Goal: Information Seeking & Learning: Learn about a topic

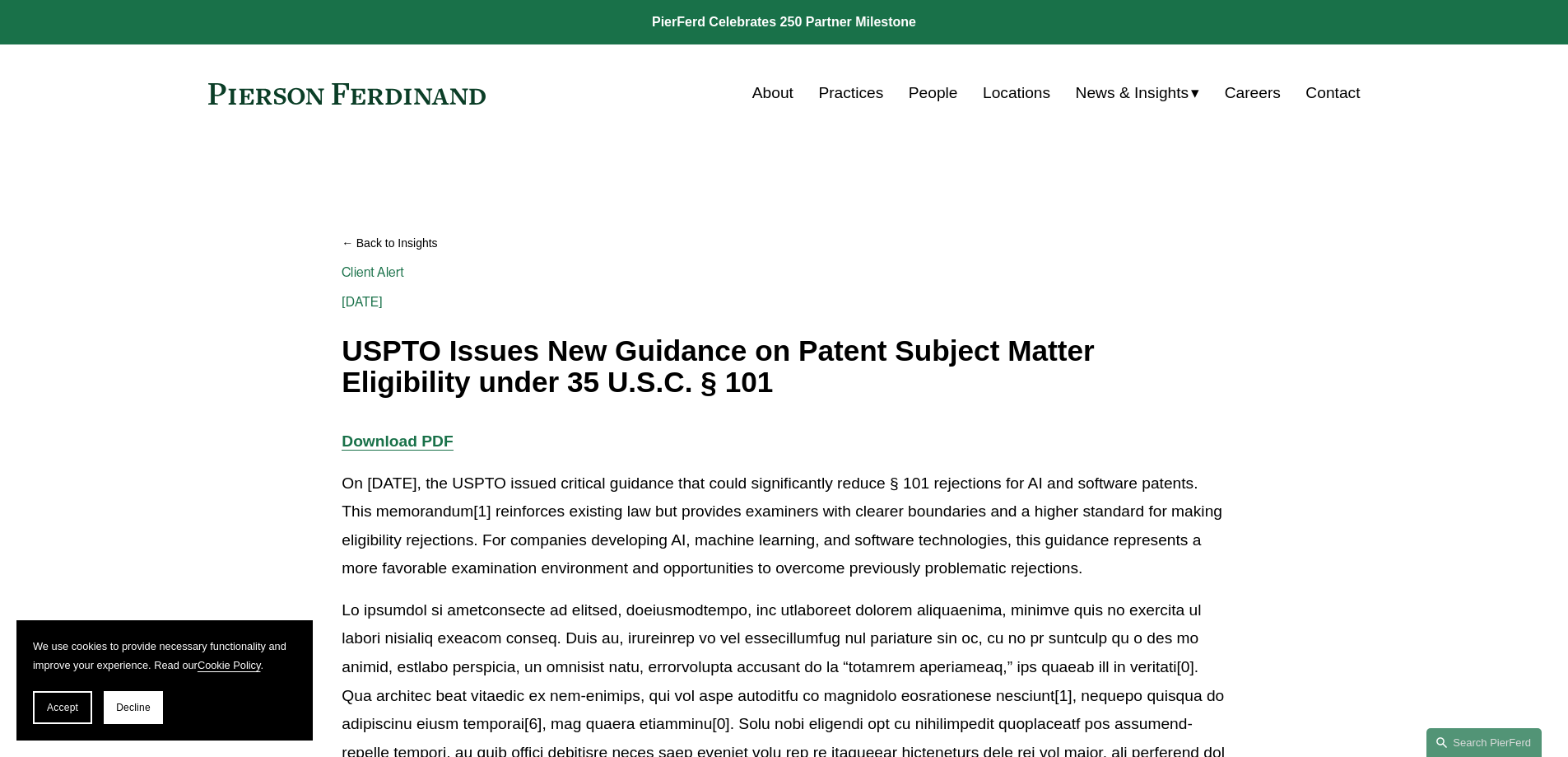
scroll to position [164, 0]
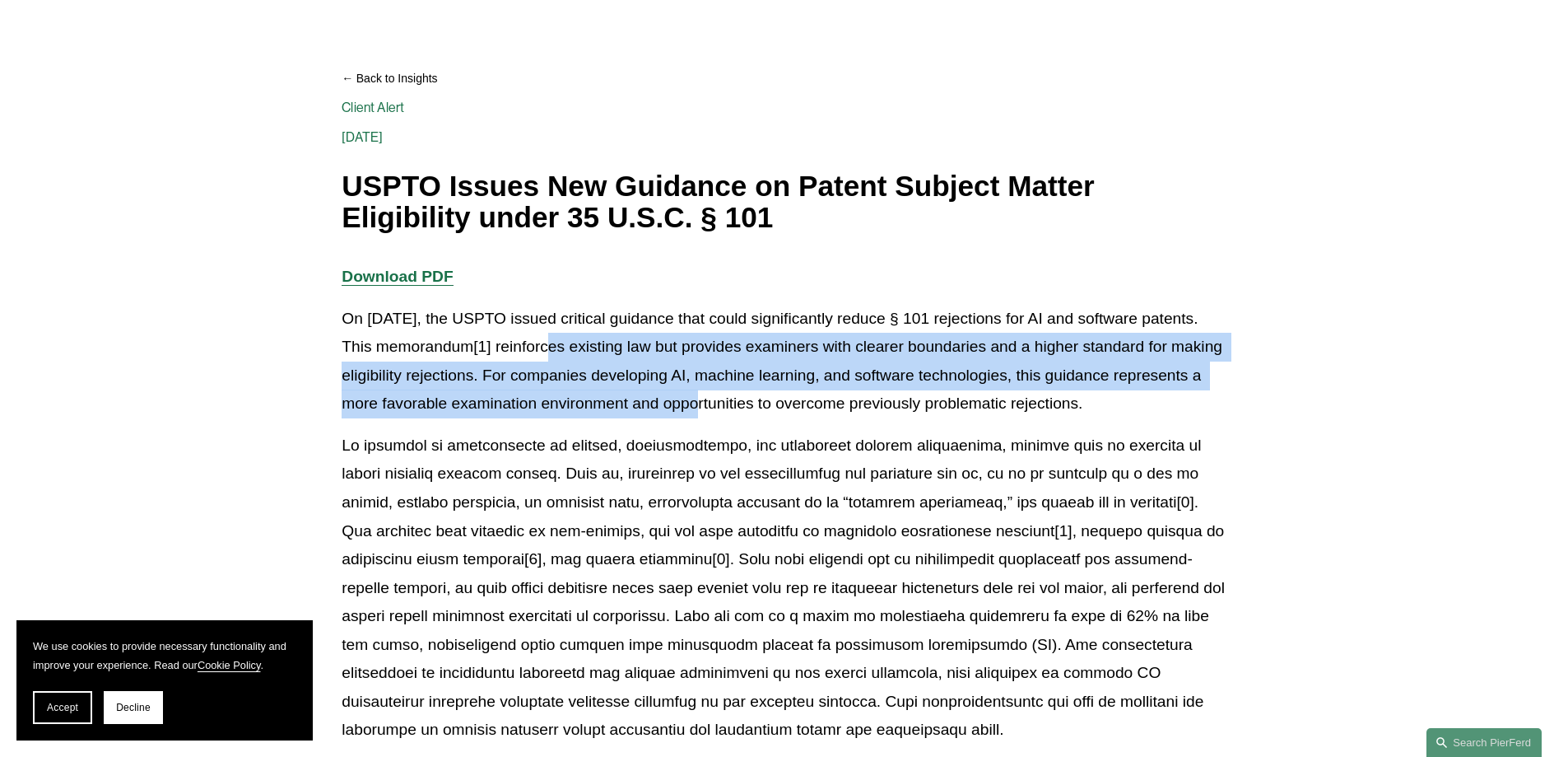
drag, startPoint x: 575, startPoint y: 350, endPoint x: 729, endPoint y: 405, distance: 163.5
click at [729, 405] on p "On [DATE], the USPTO issued critical guidance that could significantly reduce §…" at bounding box center [783, 361] width 884 height 113
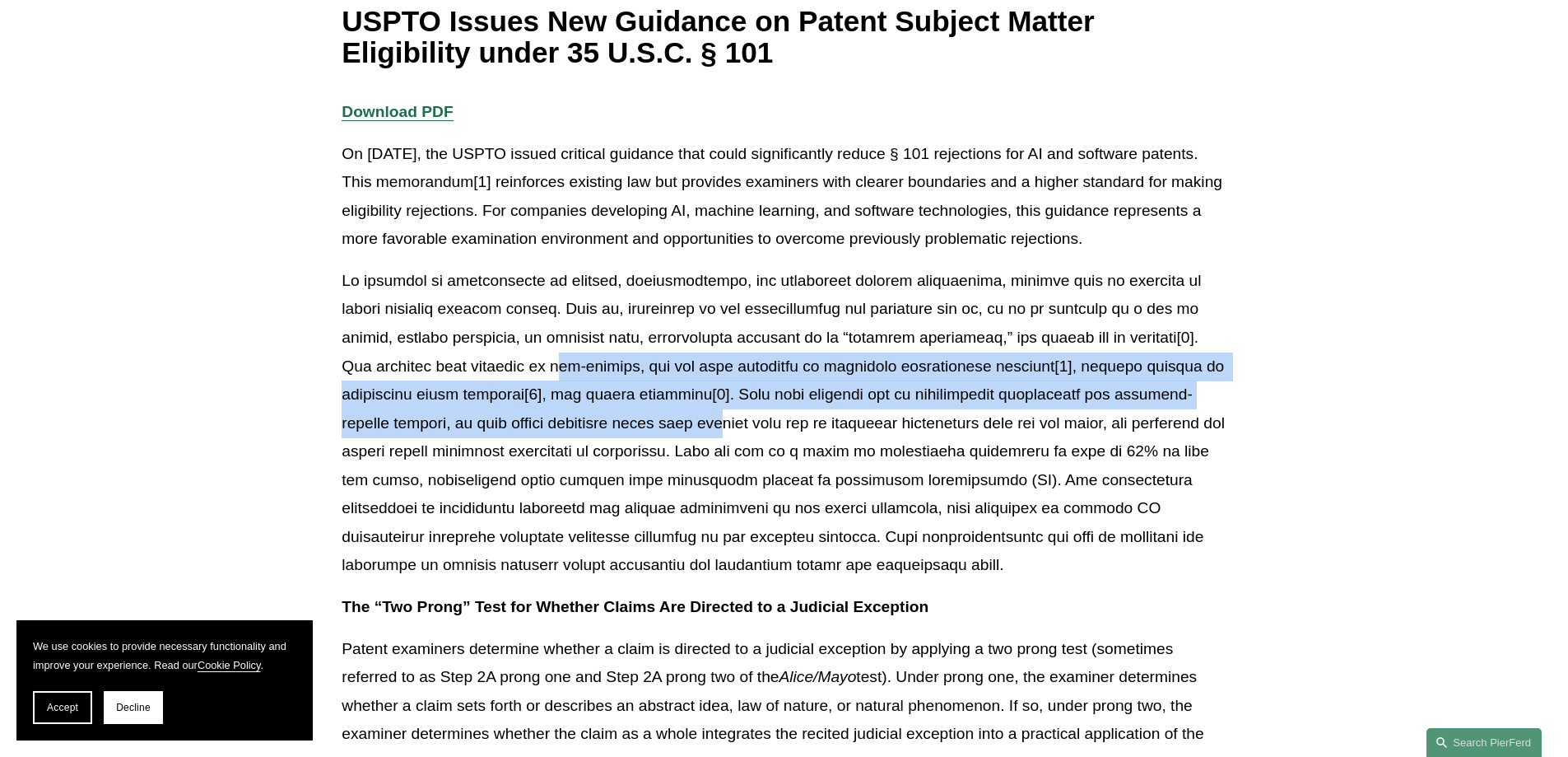
drag, startPoint x: 428, startPoint y: 364, endPoint x: 568, endPoint y: 410, distance: 147.4
click at [568, 410] on p at bounding box center [783, 423] width 884 height 313
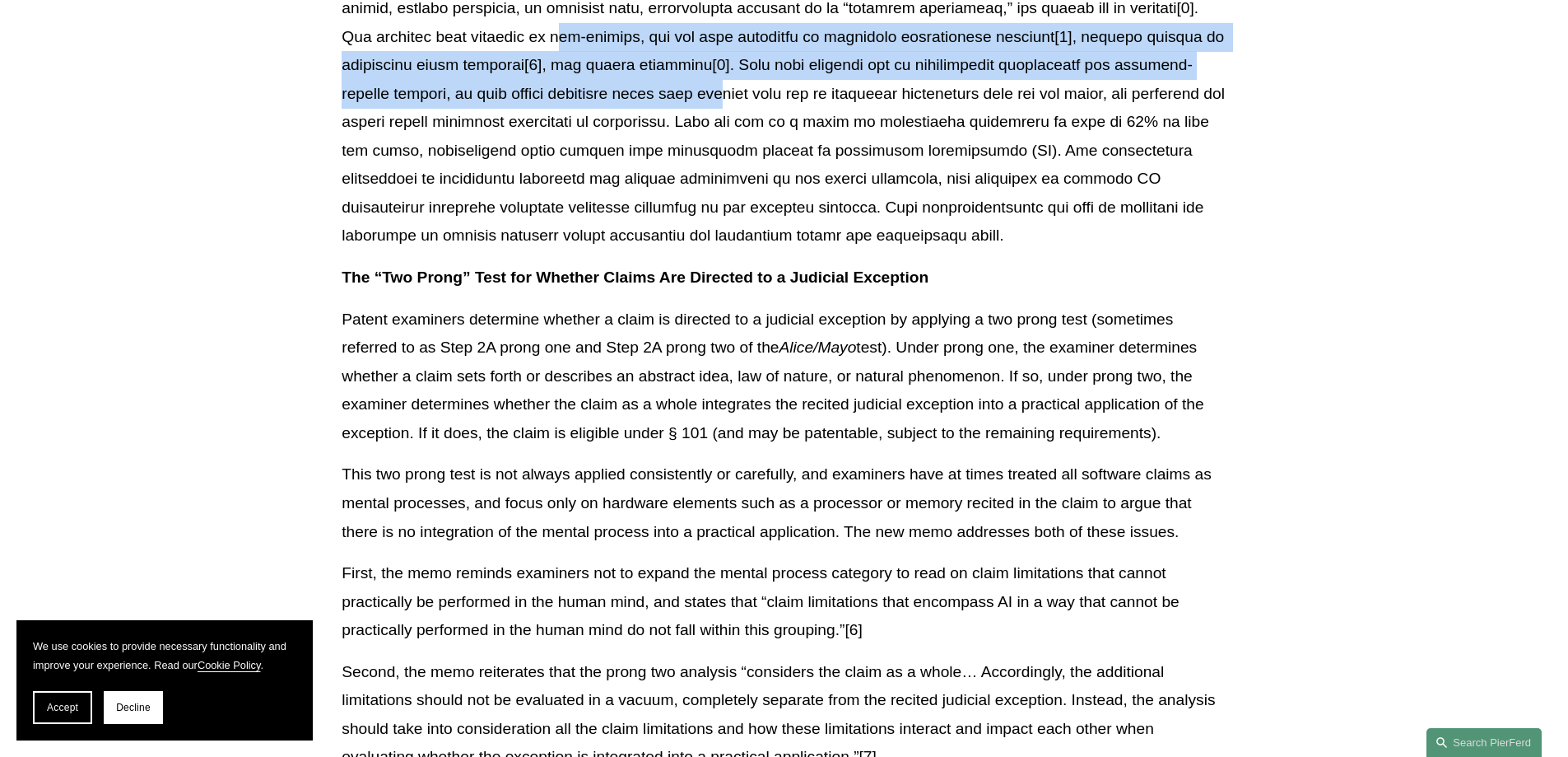
scroll to position [741, 0]
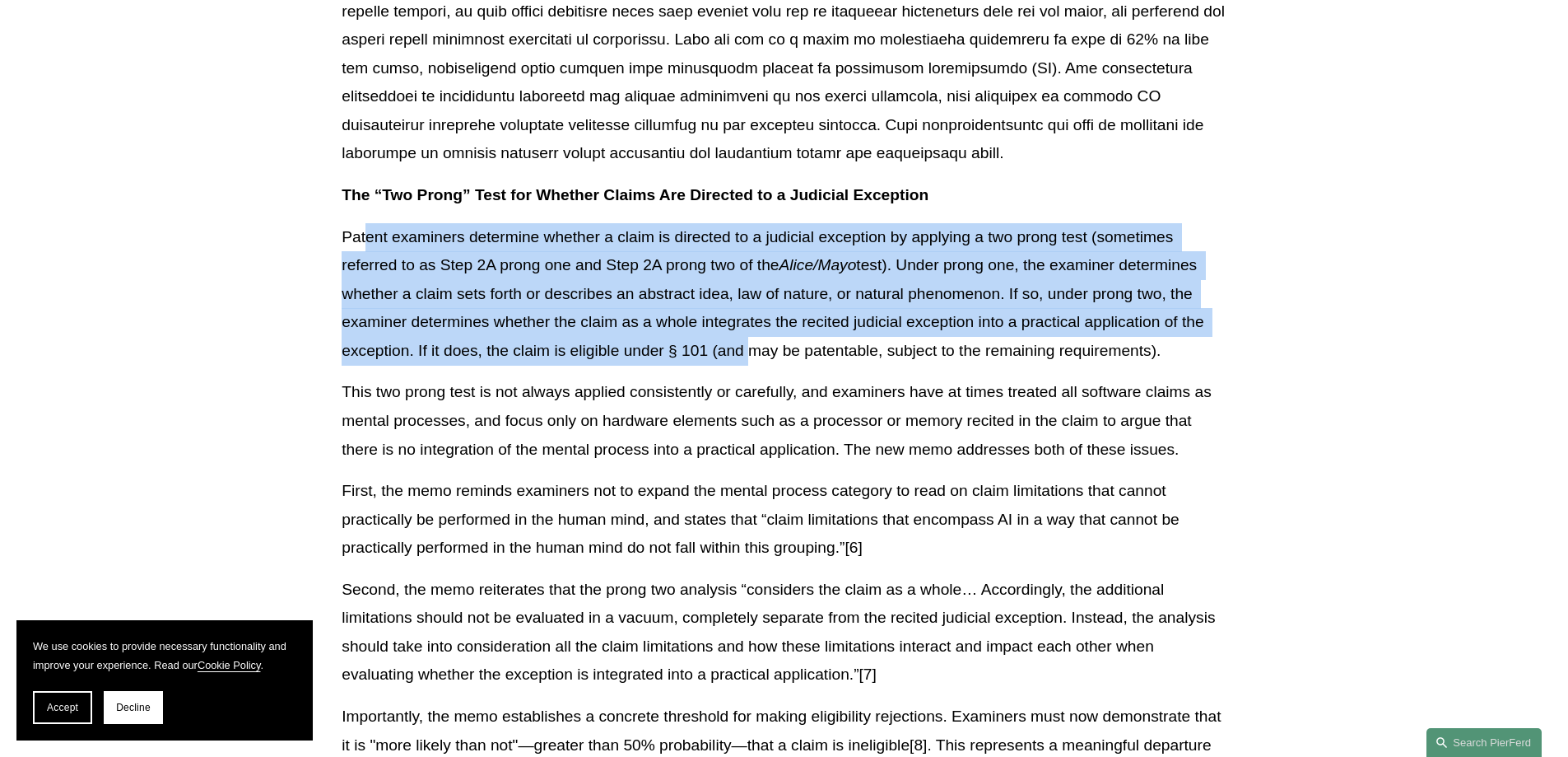
drag, startPoint x: 364, startPoint y: 240, endPoint x: 748, endPoint y: 355, distance: 400.9
click at [748, 355] on p "Patent examiners determine whether a claim is directed to a judicial exception …" at bounding box center [783, 294] width 884 height 142
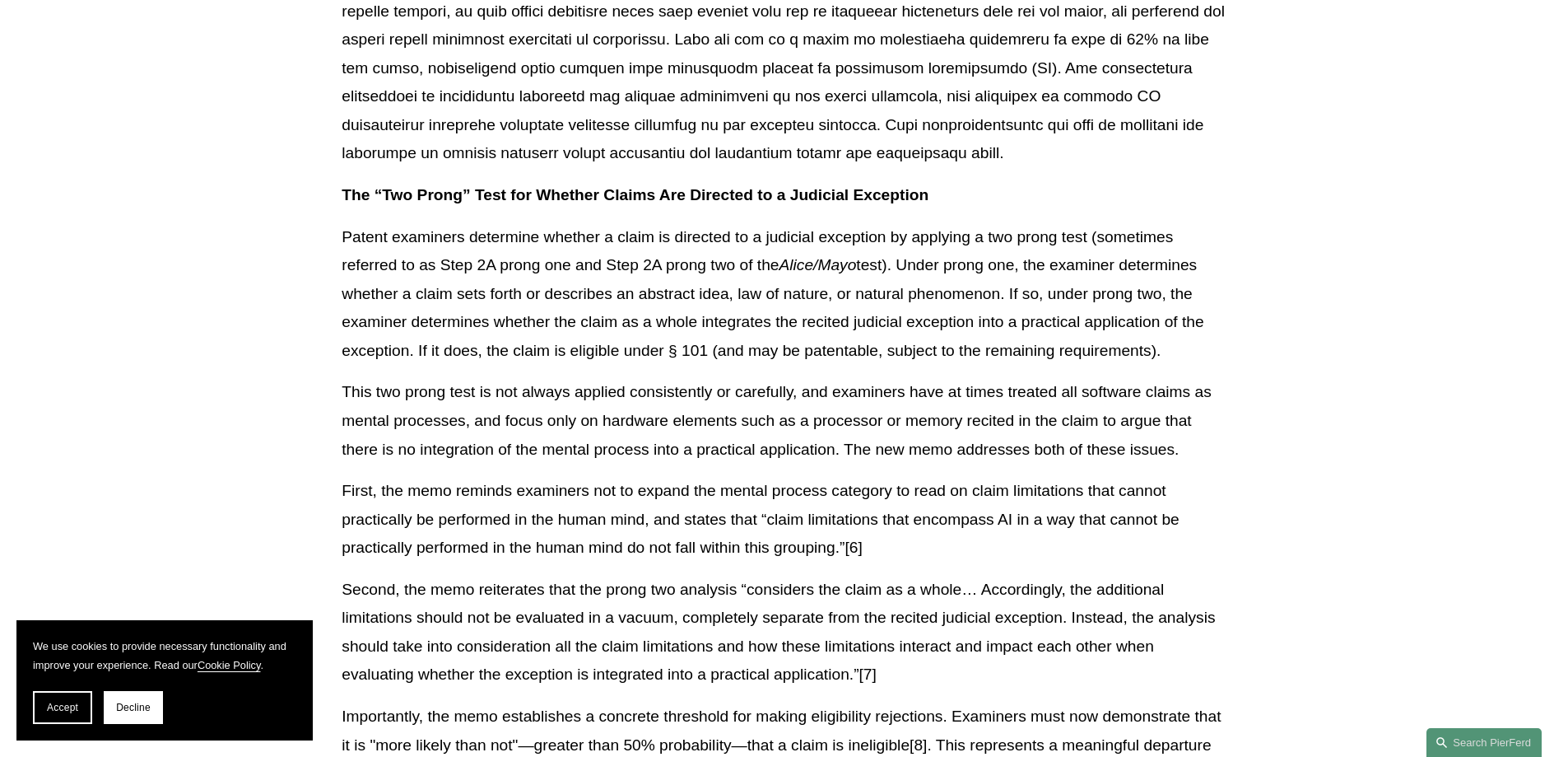
click at [859, 413] on p "This two prong test is not always applied consistently or carefully, and examin…" at bounding box center [783, 421] width 884 height 86
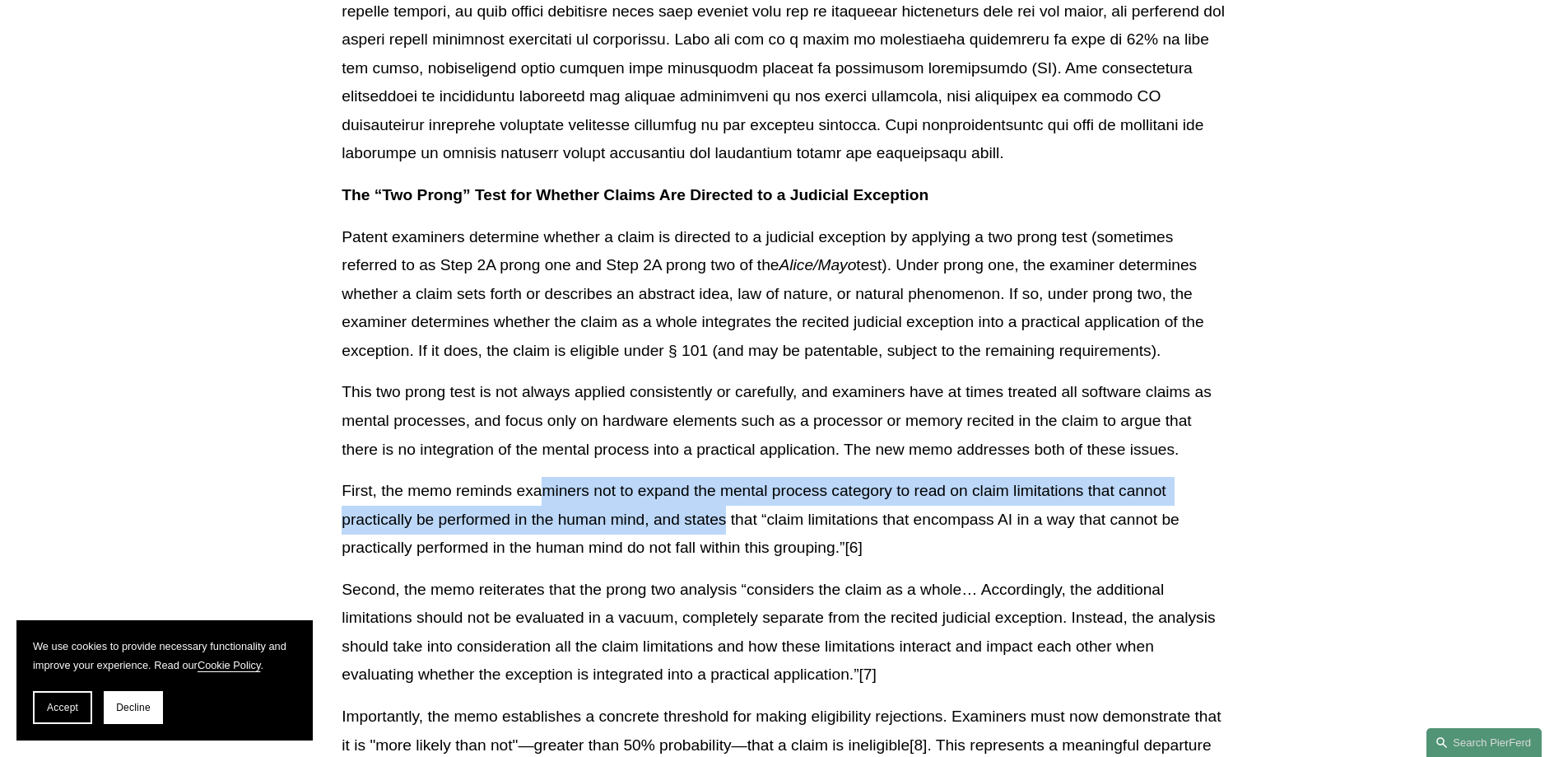
drag, startPoint x: 539, startPoint y: 499, endPoint x: 725, endPoint y: 507, distance: 186.2
click at [725, 507] on p "First, the memo reminds examiners not to expand the mental process category to …" at bounding box center [783, 520] width 884 height 86
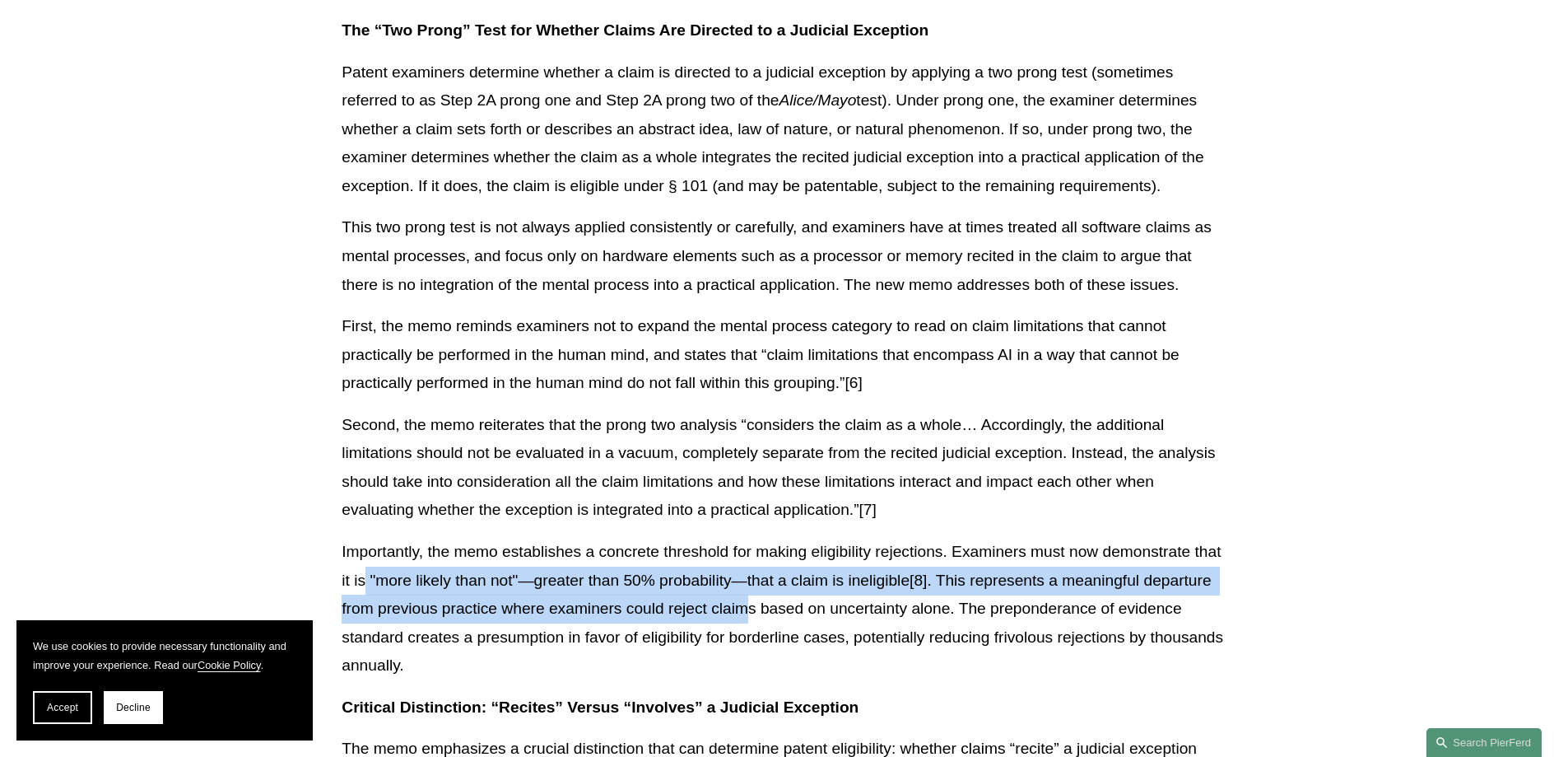
drag, startPoint x: 362, startPoint y: 572, endPoint x: 744, endPoint y: 612, distance: 384.1
click at [744, 612] on p "Importantly, the memo establishes a concrete threshold for making eligibility r…" at bounding box center [783, 609] width 884 height 142
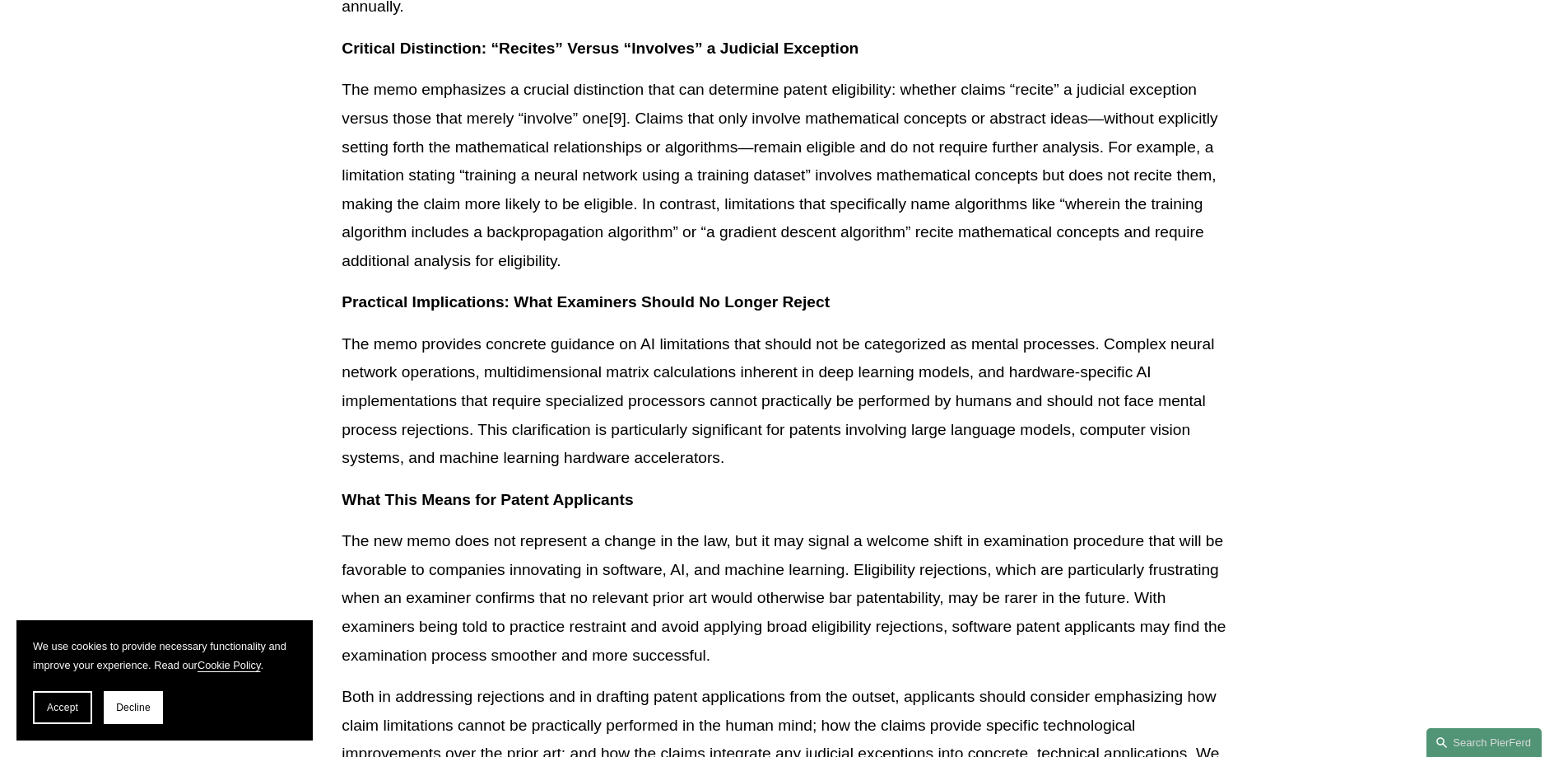
scroll to position [1646, 0]
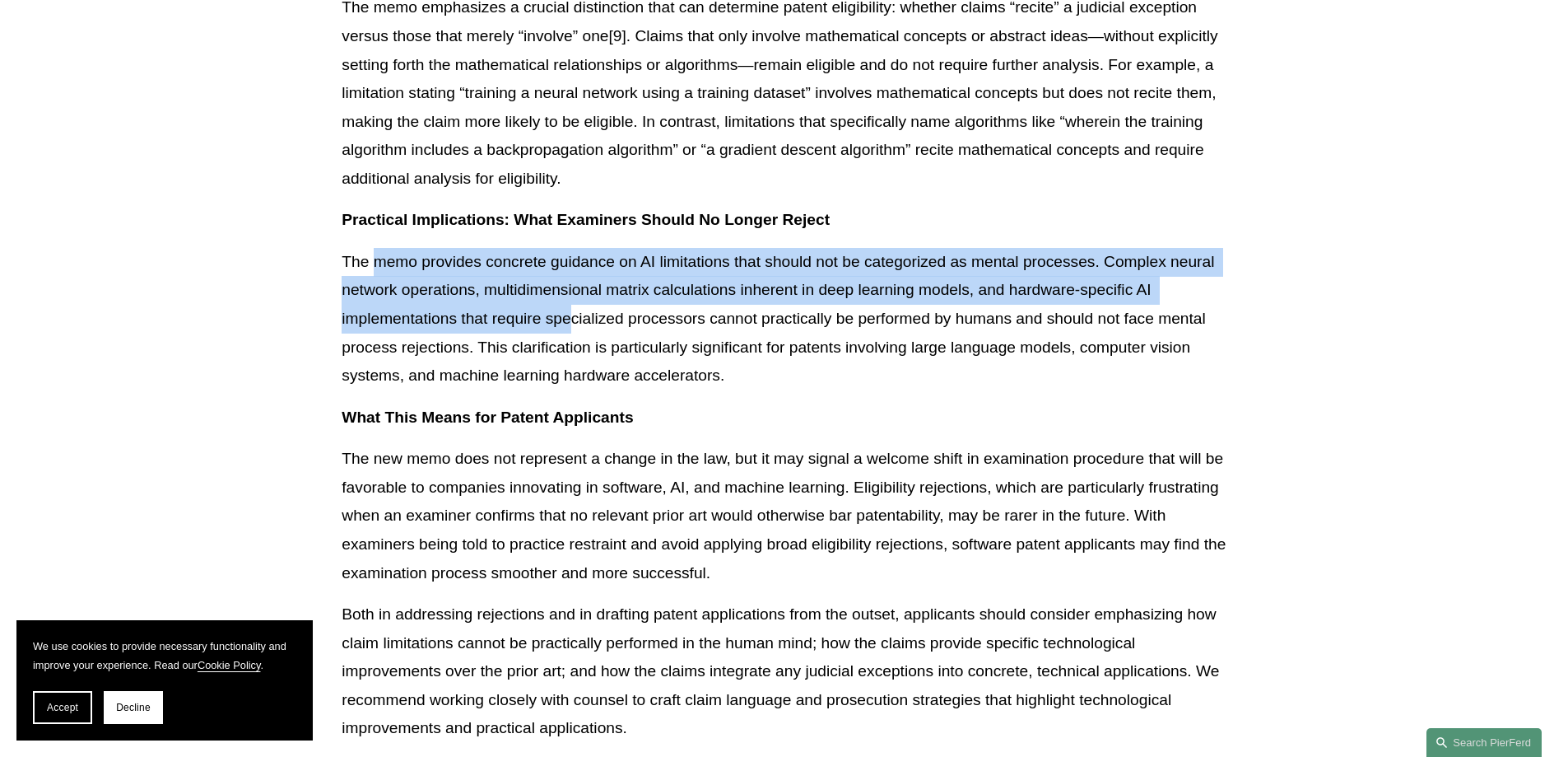
drag, startPoint x: 373, startPoint y: 260, endPoint x: 574, endPoint y: 308, distance: 206.7
click at [574, 308] on p "The memo provides concrete guidance on AI limitations that should not be catego…" at bounding box center [783, 319] width 884 height 142
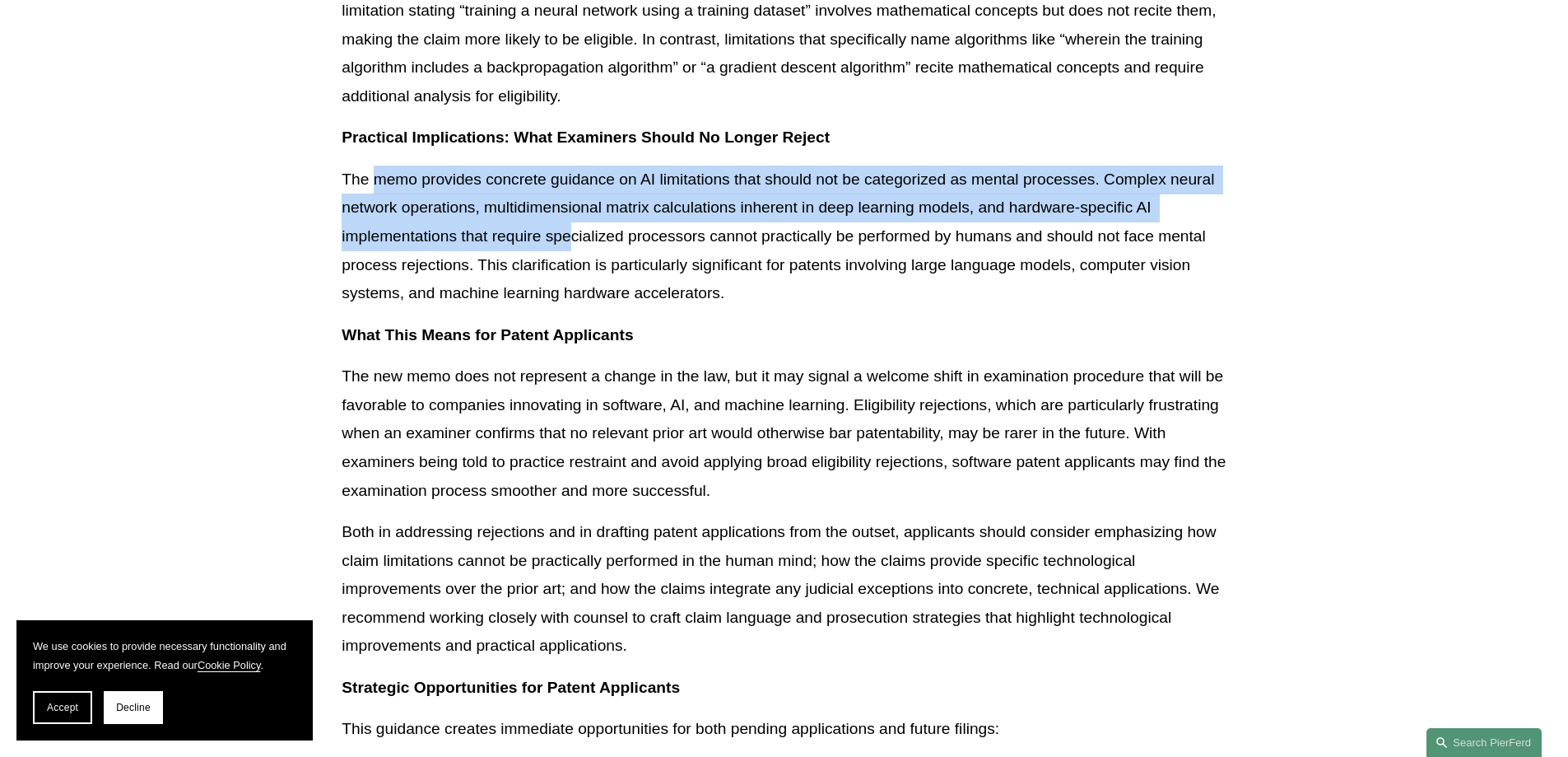
scroll to position [1812, 0]
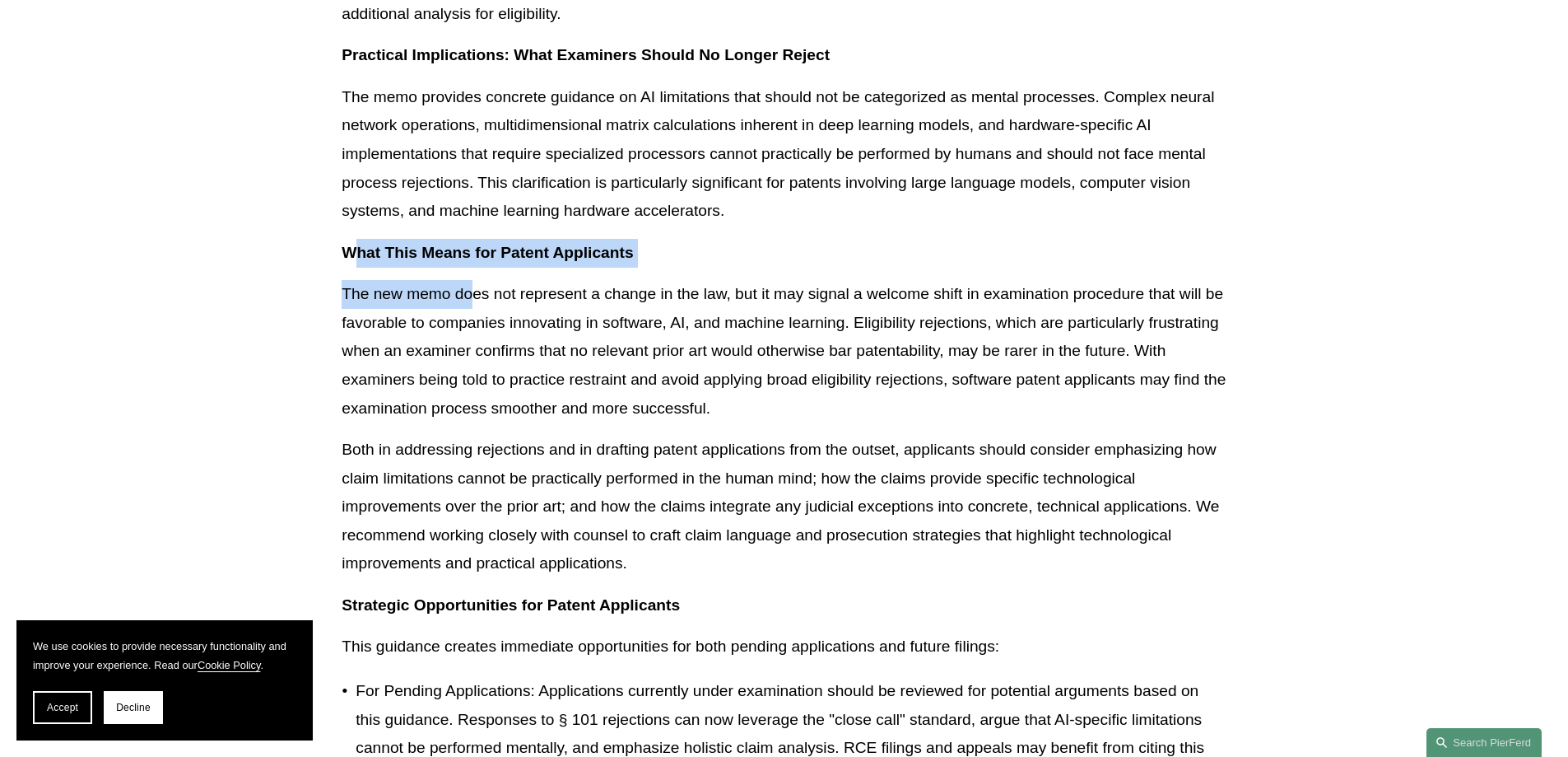
drag, startPoint x: 357, startPoint y: 256, endPoint x: 473, endPoint y: 291, distance: 121.2
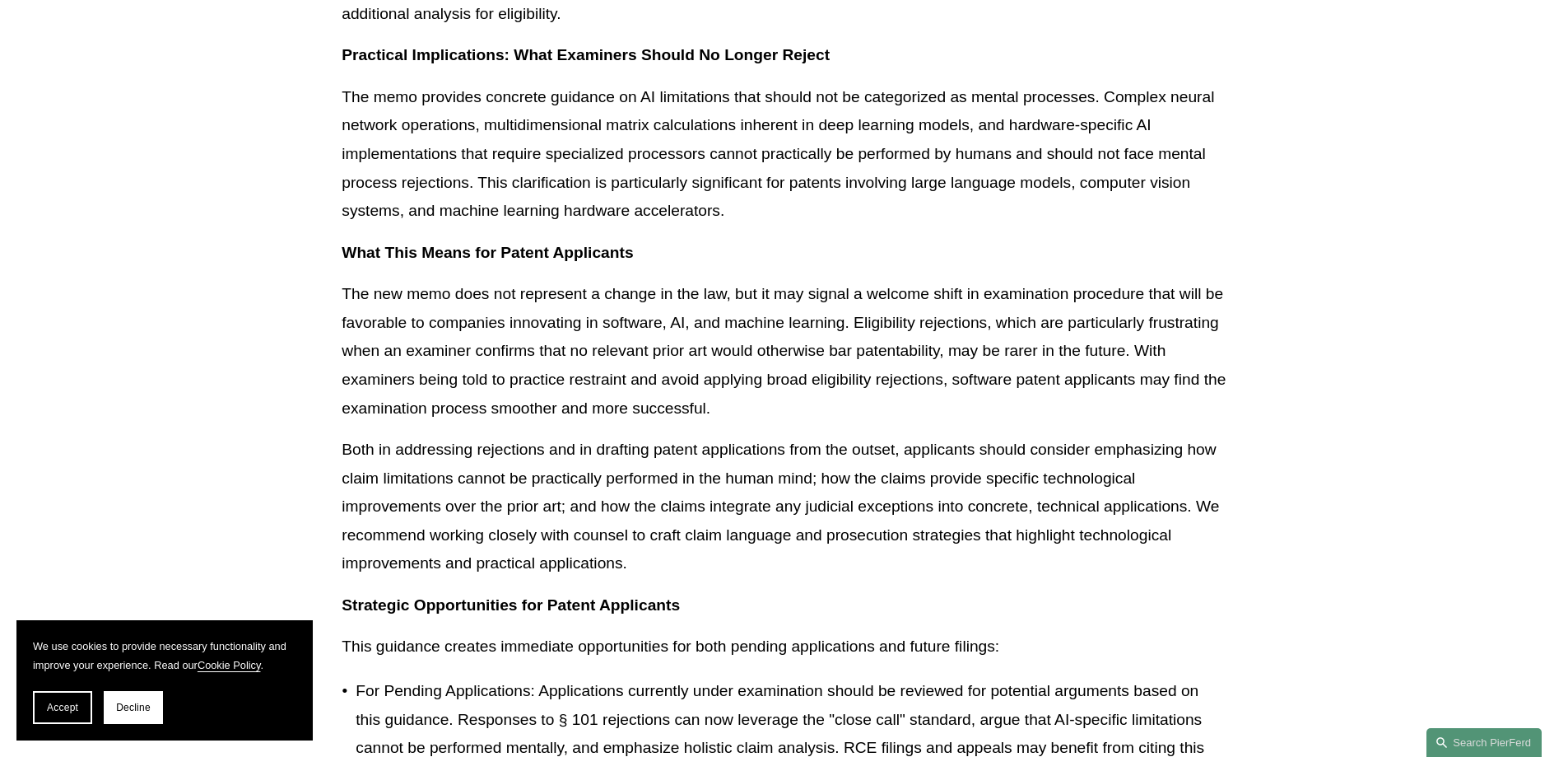
click at [479, 303] on p "The new memo does not represent a change in the law, but it may signal a welcom…" at bounding box center [783, 351] width 884 height 142
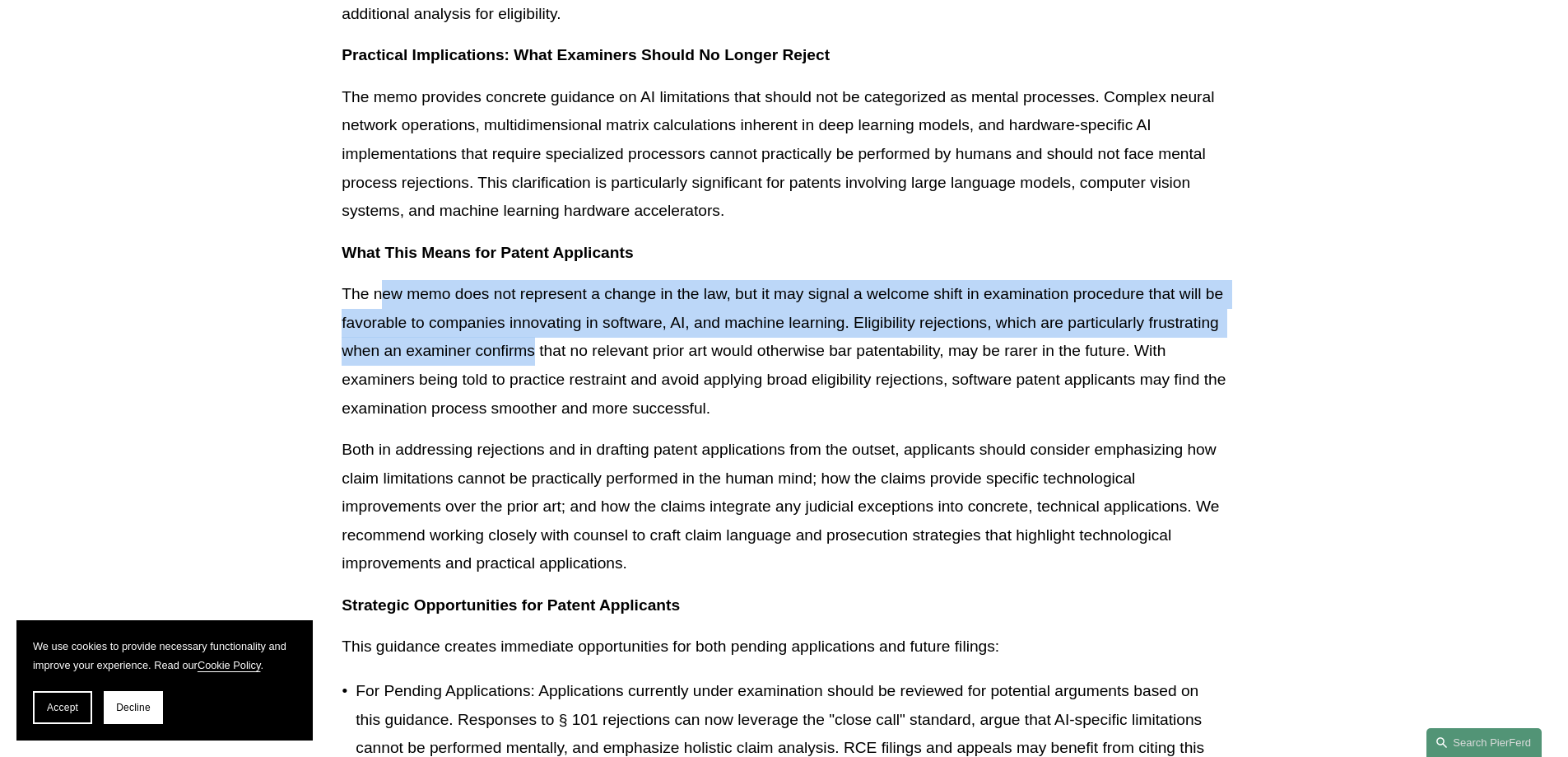
drag, startPoint x: 382, startPoint y: 295, endPoint x: 536, endPoint y: 343, distance: 161.3
click at [536, 343] on p "The new memo does not represent a change in the law, but it may signal a welcom…" at bounding box center [783, 351] width 884 height 142
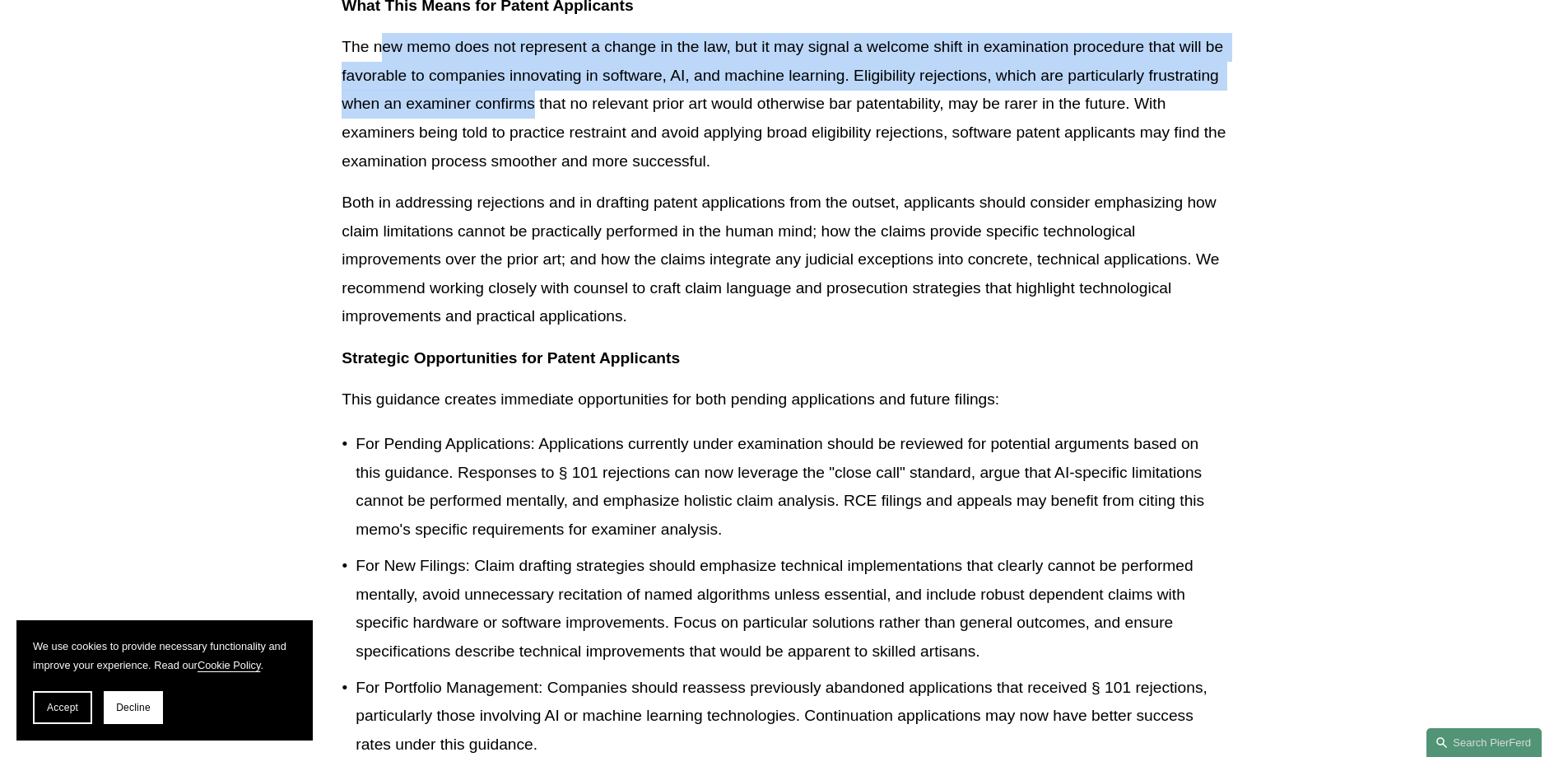
scroll to position [2140, 0]
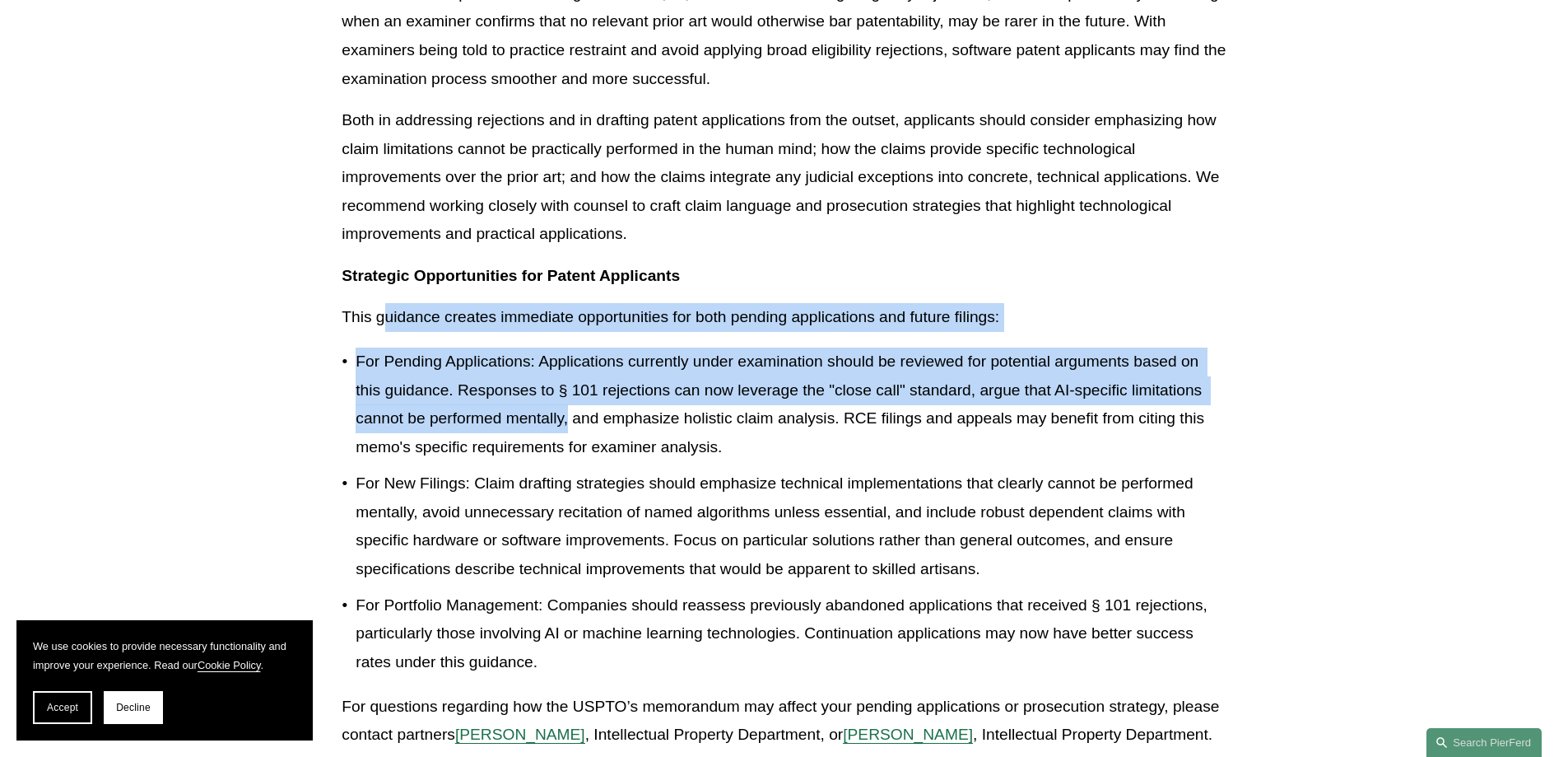
drag, startPoint x: 386, startPoint y: 319, endPoint x: 568, endPoint y: 412, distance: 204.4
